Goal: Task Accomplishment & Management: Complete application form

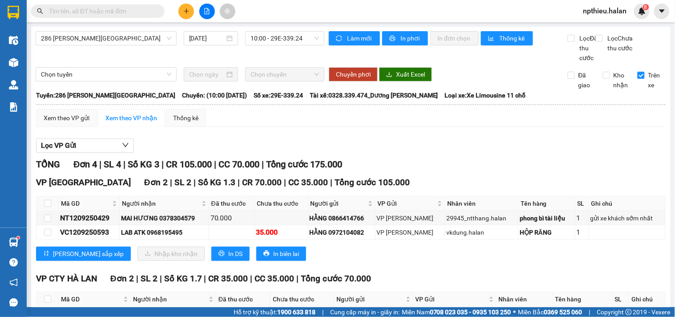
scroll to position [85, 0]
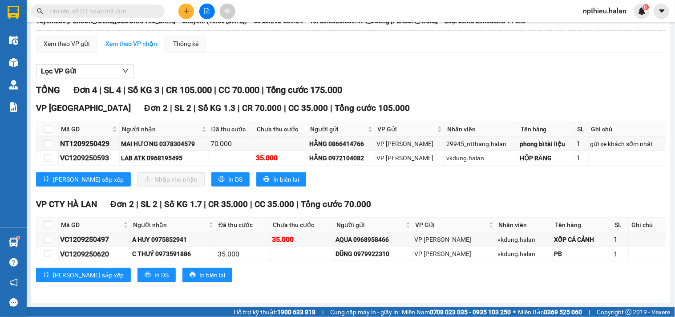
click at [185, 14] on icon "plus" at bounding box center [186, 11] width 6 height 6
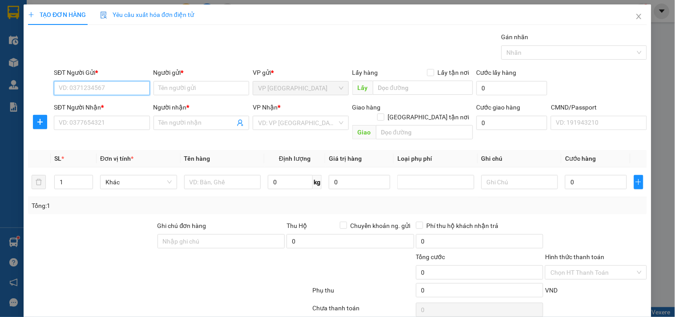
paste input "0986485848"
type input "0986485848"
click at [119, 85] on input "0986485848" at bounding box center [102, 88] width 96 height 14
click at [101, 106] on div "0986485848 - NAM" at bounding box center [101, 106] width 84 height 10
type input "NAM"
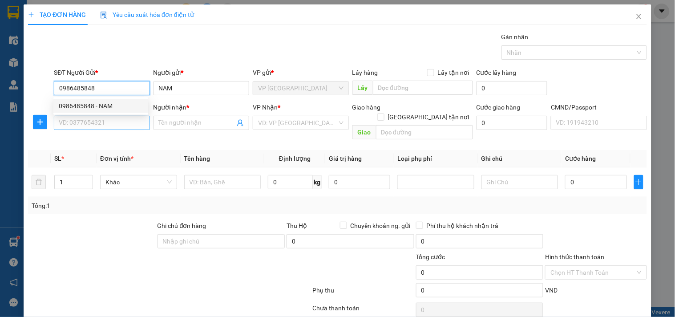
type input "0986485848"
click at [100, 125] on input "SĐT Người Nhận *" at bounding box center [102, 123] width 96 height 14
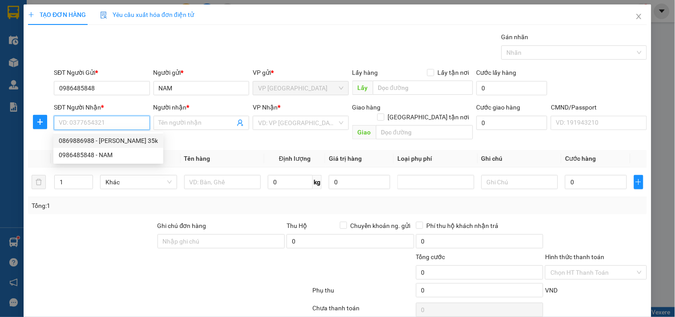
click at [97, 142] on div "0869886988 - HOÀNG THẢO 35k" at bounding box center [108, 141] width 99 height 10
type input "0869886988"
type input "[PERSON_NAME] 35k"
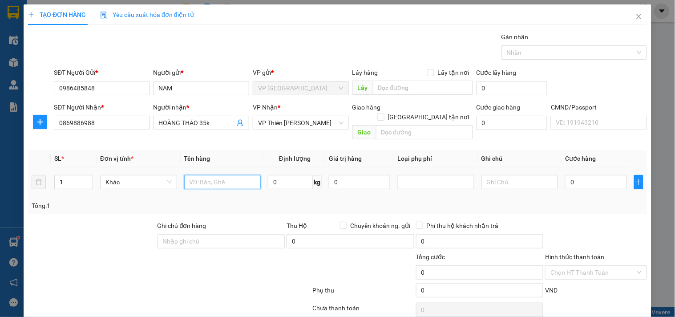
click at [226, 175] on input "text" at bounding box center [222, 182] width 77 height 14
type input "THÙNG TRÀ"
click at [577, 175] on input "0" at bounding box center [595, 182] width 61 height 14
type input "3"
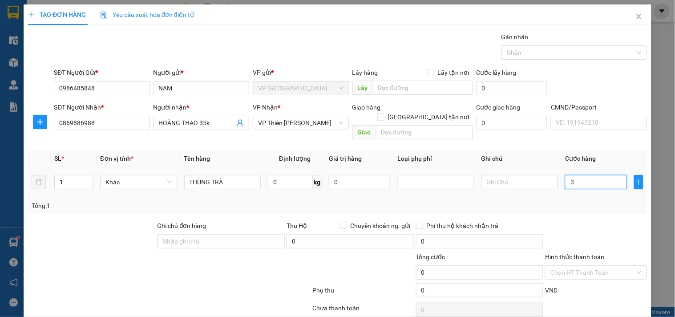
type input "3"
type input "35"
type input "35.000"
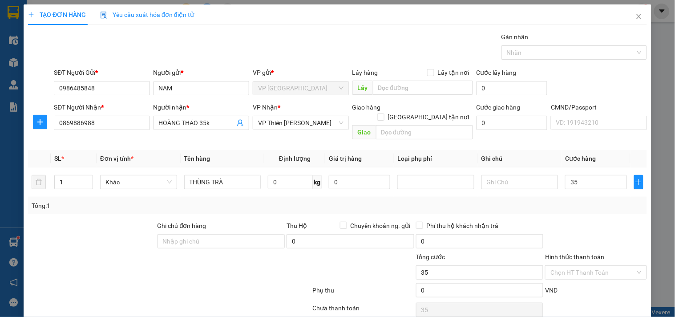
type input "35.000"
click at [575, 221] on div at bounding box center [595, 236] width 103 height 31
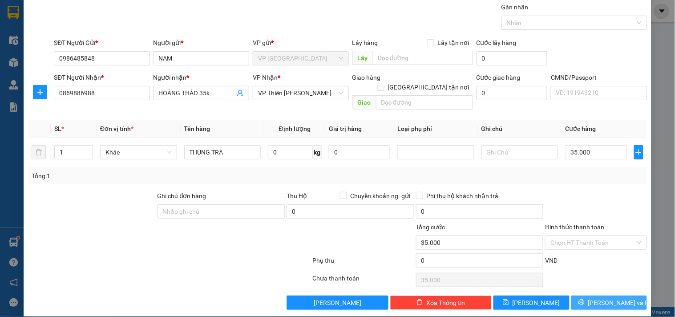
click at [576, 296] on button "[PERSON_NAME] và In" at bounding box center [610, 303] width 76 height 14
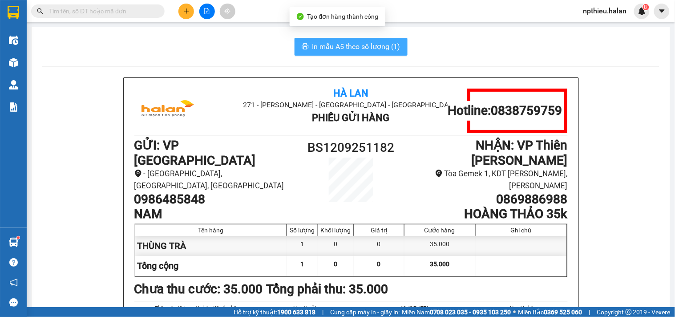
click at [363, 46] on span "In mẫu A5 theo số lượng (1)" at bounding box center [357, 46] width 88 height 11
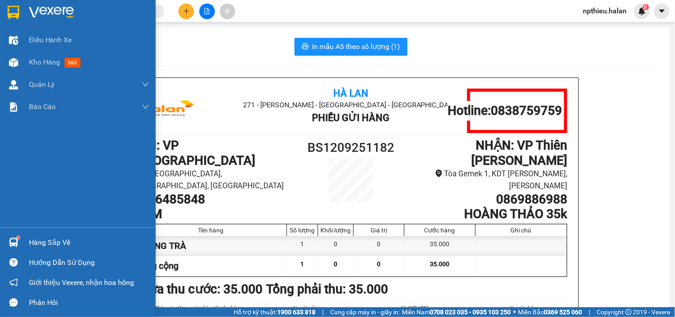
click at [53, 239] on div "Hàng sắp về" at bounding box center [89, 242] width 120 height 13
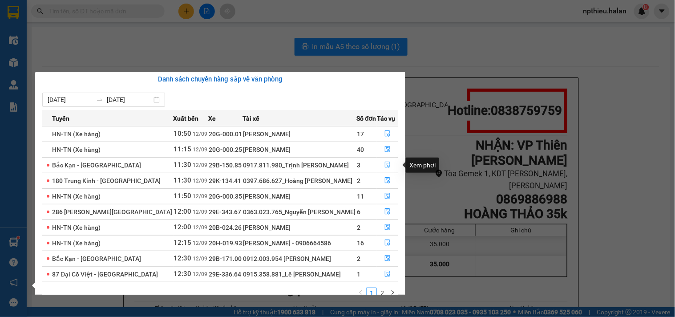
click at [387, 163] on icon "file-done" at bounding box center [388, 165] width 6 height 6
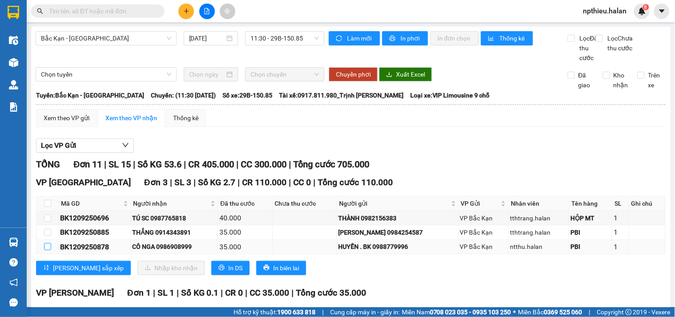
click at [45, 250] on input "checkbox" at bounding box center [47, 246] width 7 height 7
checkbox input "true"
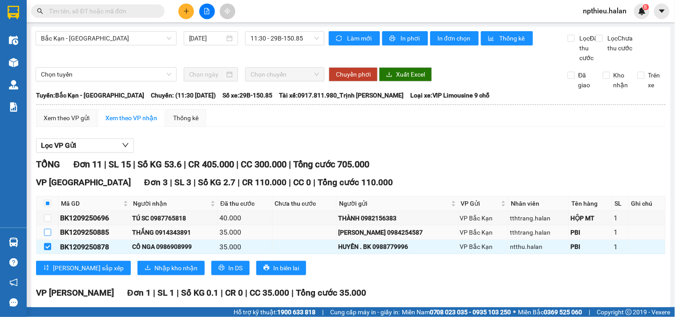
click at [47, 236] on input "checkbox" at bounding box center [47, 232] width 7 height 7
checkbox input "true"
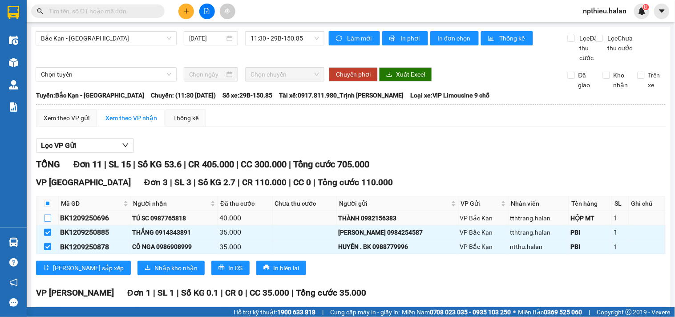
click at [48, 222] on input "checkbox" at bounding box center [47, 218] width 7 height 7
checkbox input "true"
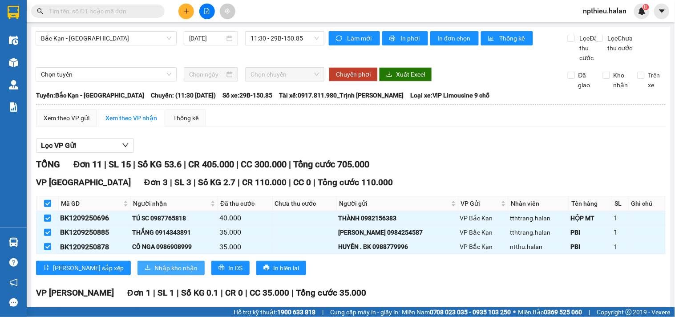
click at [154, 273] on span "Nhập kho nhận" at bounding box center [175, 268] width 43 height 10
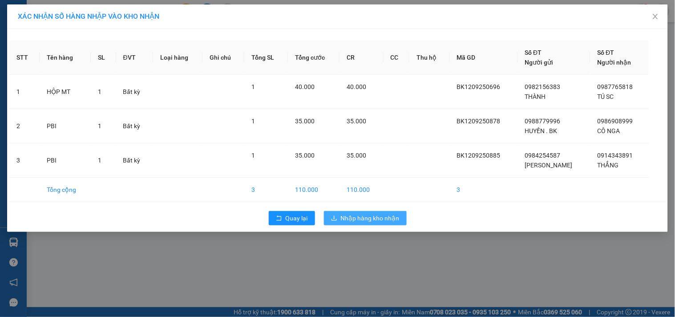
click at [353, 212] on button "Nhập hàng kho nhận" at bounding box center [365, 218] width 83 height 14
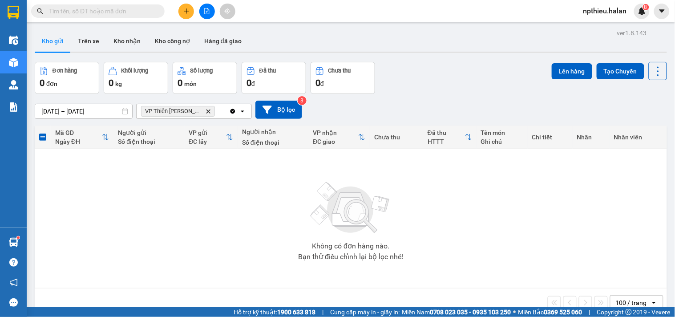
click at [233, 111] on icon "Clear all" at bounding box center [232, 111] width 7 height 7
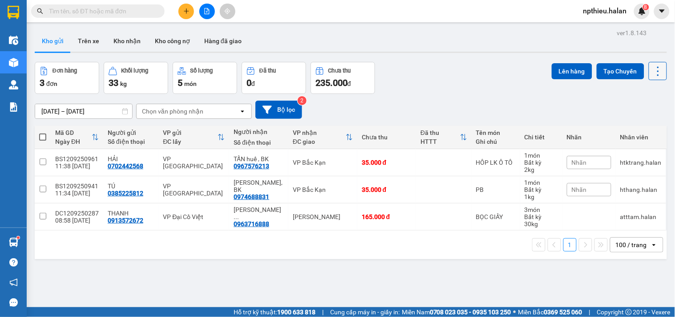
click at [652, 70] on icon at bounding box center [658, 71] width 12 height 12
click at [638, 127] on span "Làm mới" at bounding box center [638, 127] width 24 height 9
click at [183, 15] on button at bounding box center [187, 12] width 16 height 16
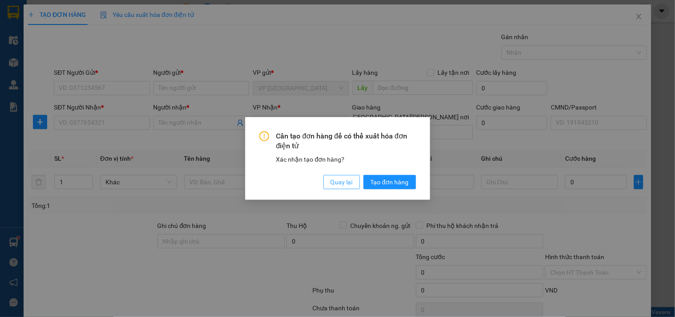
click at [333, 182] on span "Quay lại" at bounding box center [342, 182] width 22 height 10
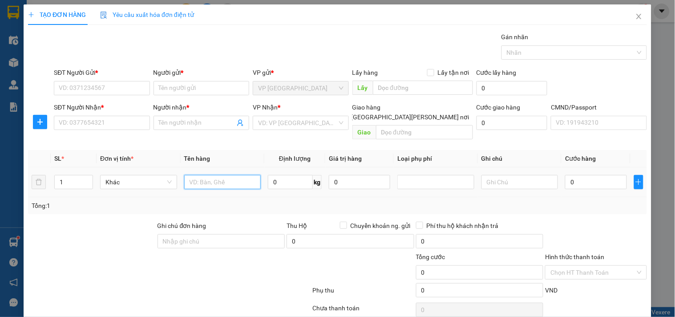
click at [217, 175] on input "text" at bounding box center [222, 182] width 77 height 14
type input "HỘP XANH SẠC"
click at [99, 85] on input "SĐT Người Gửi *" at bounding box center [102, 88] width 96 height 14
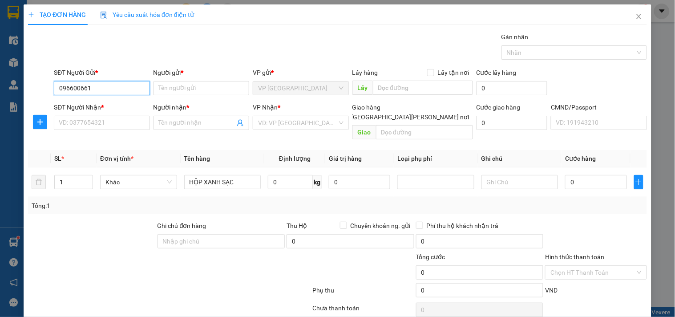
type input "0966006613"
click at [137, 82] on input "0966006613" at bounding box center [102, 88] width 96 height 14
click at [137, 83] on input "0966006613" at bounding box center [102, 88] width 96 height 14
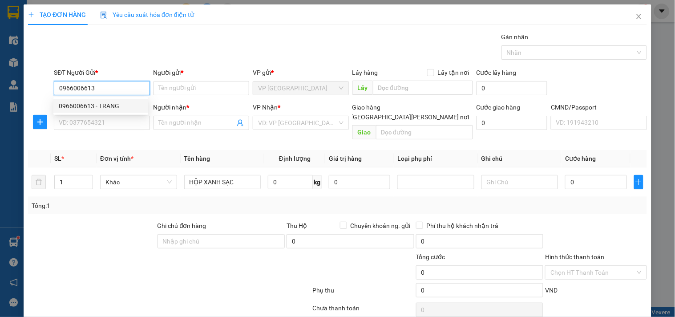
click at [110, 105] on div "0966006613 - TRANG" at bounding box center [101, 106] width 84 height 10
type input "TRANG"
type input "0966006613"
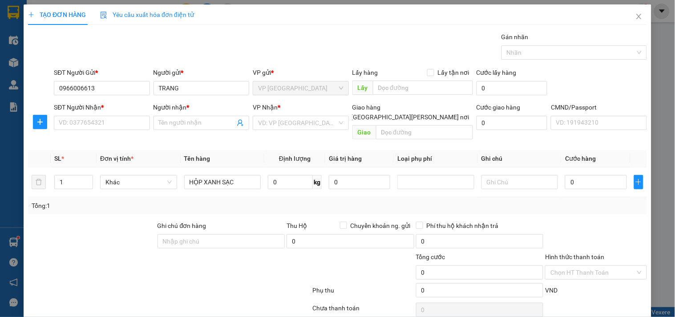
click at [107, 114] on div "SĐT Người Nhận *" at bounding box center [102, 108] width 96 height 13
click at [100, 128] on input "SĐT Người Nhận *" at bounding box center [102, 123] width 96 height 14
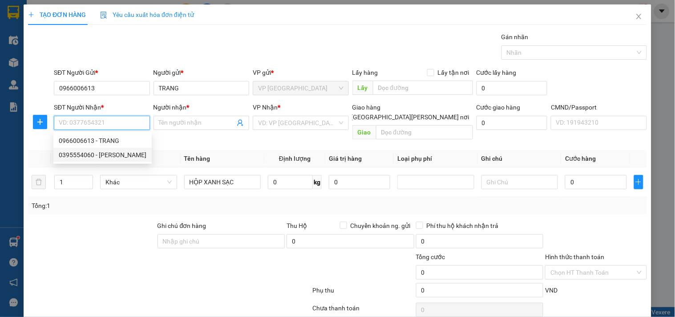
click at [75, 150] on div "0395554060 - [PERSON_NAME]" at bounding box center [103, 155] width 88 height 10
type input "0395554060"
type input "[PERSON_NAME]"
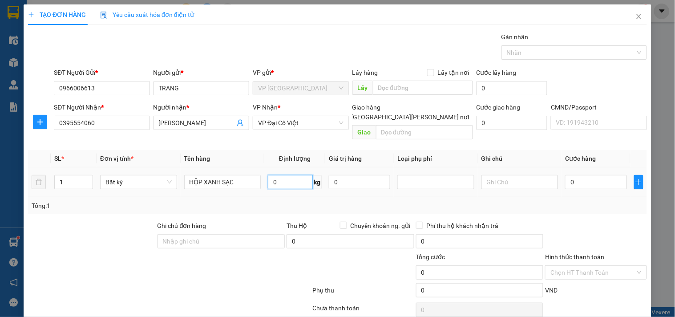
click at [290, 175] on input "0" at bounding box center [290, 182] width 45 height 14
type input "1"
type input "35.000"
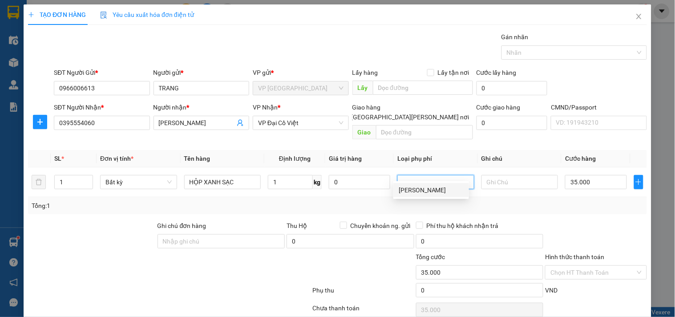
scroll to position [30, 0]
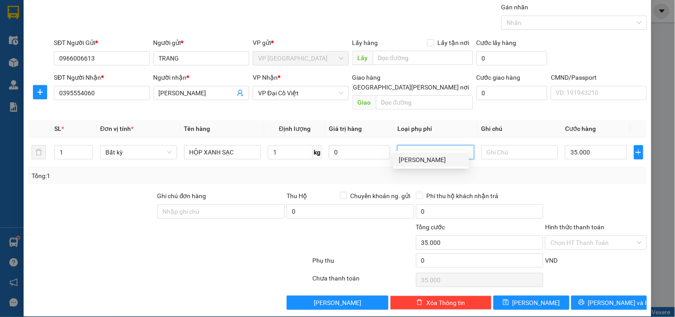
click at [559, 223] on label "Hình thức thanh toán" at bounding box center [574, 226] width 59 height 7
click at [559, 236] on input "Hình thức thanh toán" at bounding box center [593, 242] width 85 height 13
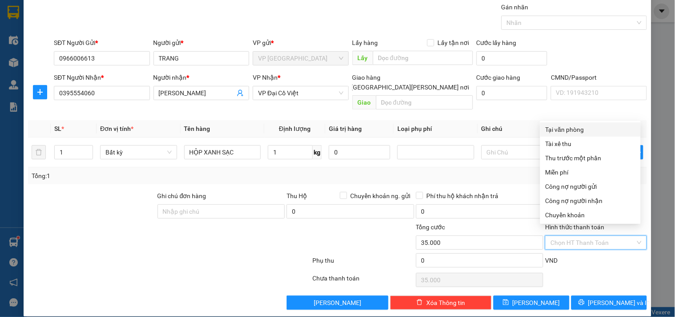
click at [570, 130] on div "Tại văn phòng" at bounding box center [591, 130] width 90 height 10
type input "0"
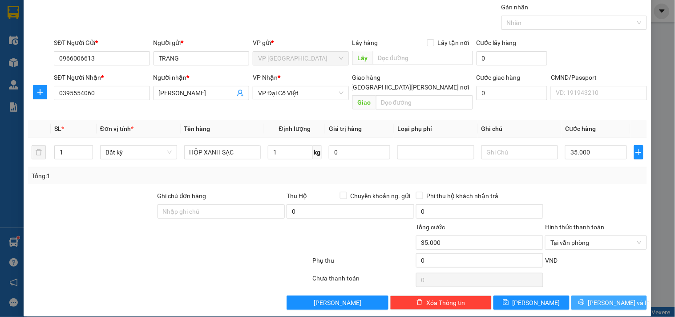
click at [577, 296] on button "[PERSON_NAME] và In" at bounding box center [610, 303] width 76 height 14
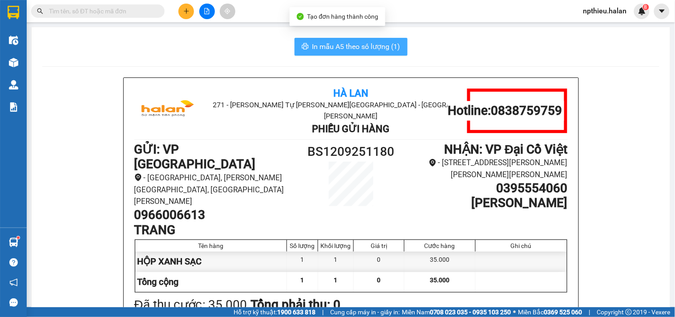
click at [380, 48] on span "In mẫu A5 theo số lượng (1)" at bounding box center [357, 46] width 88 height 11
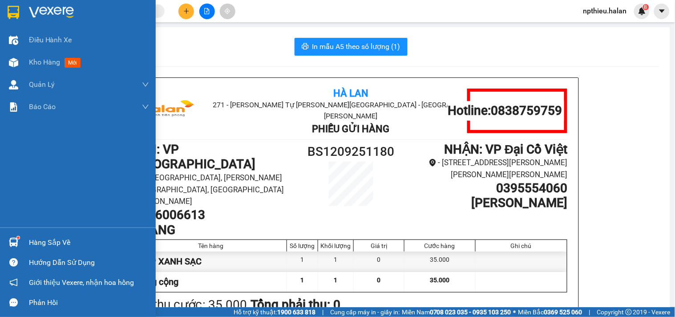
click at [29, 240] on div "Hàng sắp về" at bounding box center [89, 242] width 120 height 13
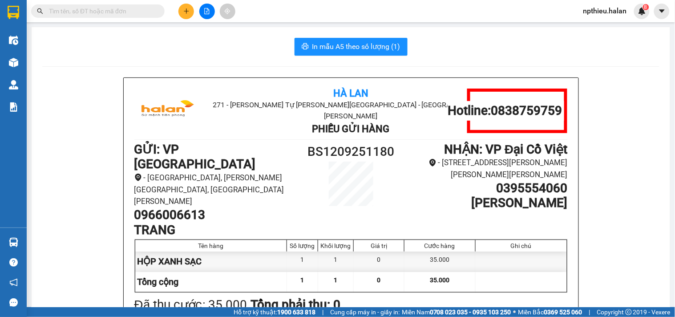
click at [215, 53] on section "Kết quả [PERSON_NAME] ( 1879 ) Bộ lọc Mã ĐH Trạng thái Món hàng Thu hộ Tổng [PE…" at bounding box center [337, 158] width 675 height 317
click at [124, 12] on input "text" at bounding box center [101, 11] width 105 height 10
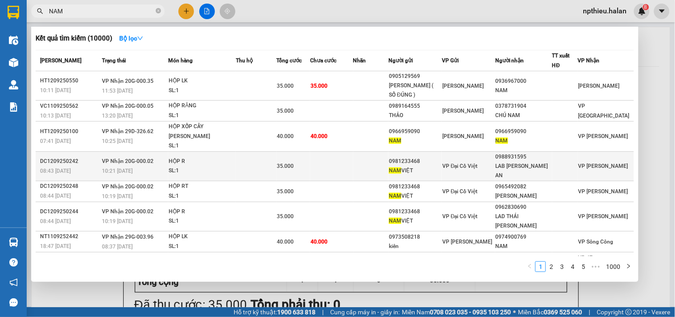
scroll to position [26, 0]
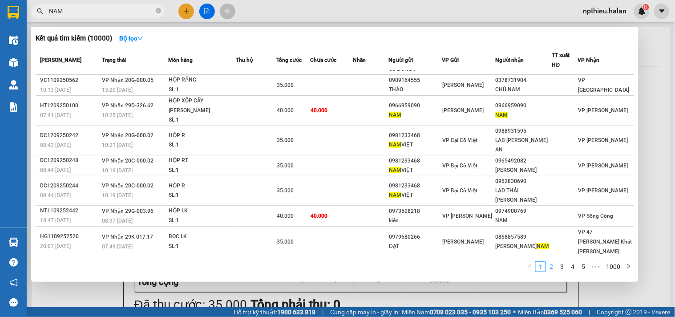
click at [551, 266] on link "2" at bounding box center [552, 267] width 10 height 10
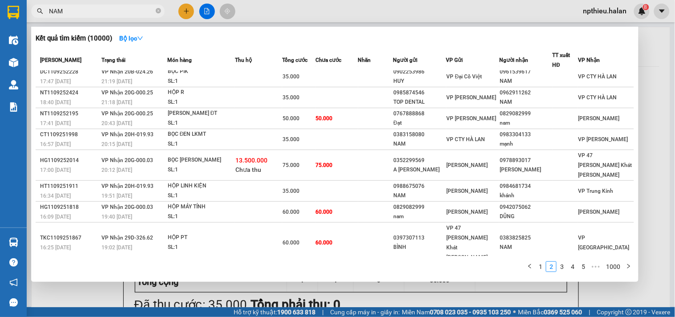
scroll to position [0, 0]
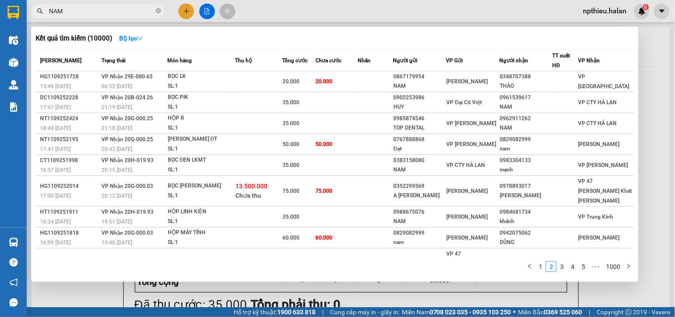
click at [125, 15] on input "NAM" at bounding box center [101, 11] width 105 height 10
click at [121, 6] on input "NAM" at bounding box center [101, 11] width 105 height 10
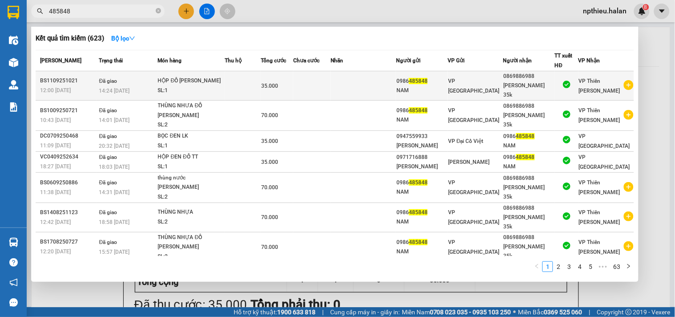
type input "485848"
click at [428, 80] on span "485848" at bounding box center [418, 81] width 19 height 6
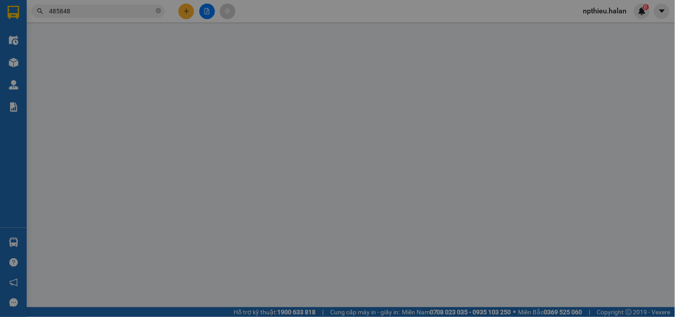
type input "0986485848"
type input "0869886988"
type input "35.000"
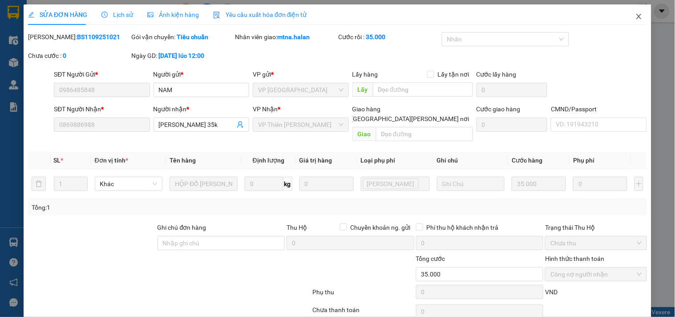
click at [636, 14] on icon "close" at bounding box center [639, 16] width 7 height 7
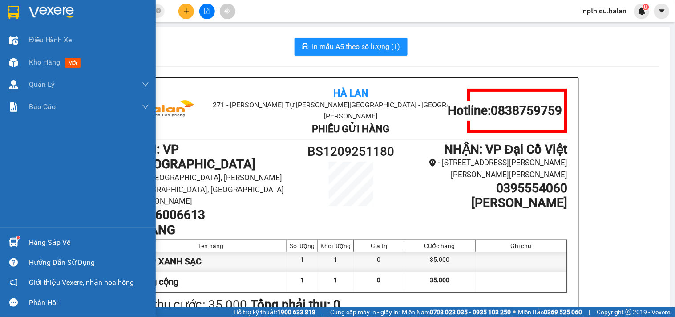
click at [55, 243] on div "Hàng sắp về" at bounding box center [89, 242] width 120 height 13
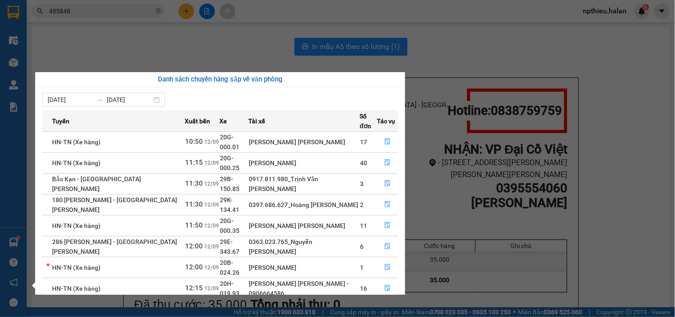
click at [138, 11] on section "Kết quả [PERSON_NAME] ( 623 ) Bộ lọc Mã ĐH Trạng thái Món hàng Thu hộ Tổng [PER…" at bounding box center [337, 158] width 675 height 317
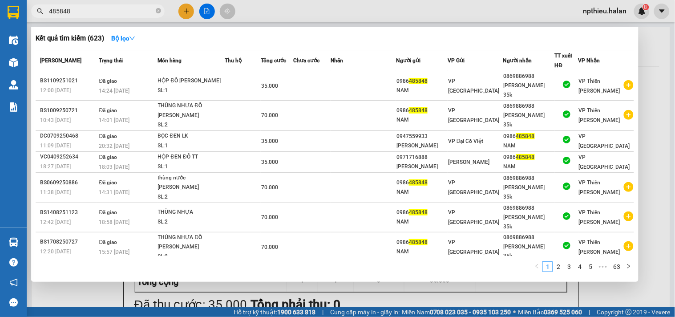
click at [138, 11] on input "485848" at bounding box center [101, 11] width 105 height 10
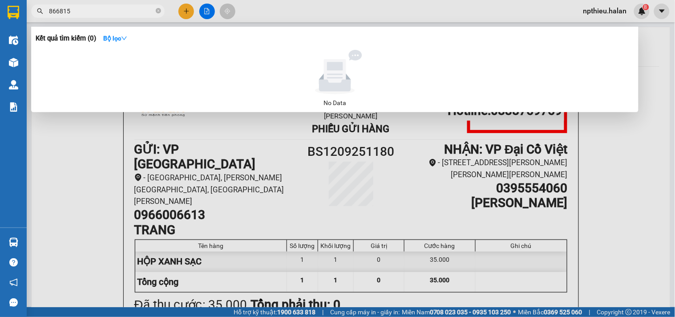
type input "866815"
